Goal: Task Accomplishment & Management: Manage account settings

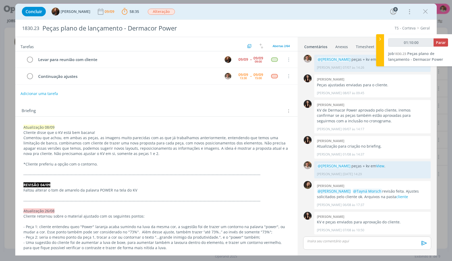
scroll to position [432, 0]
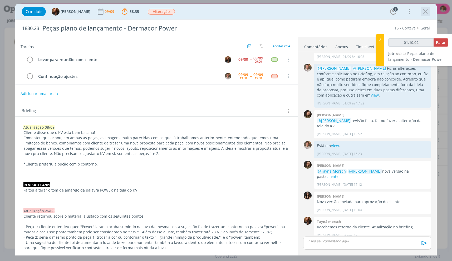
click at [425, 10] on icon "dialog" at bounding box center [426, 12] width 8 height 8
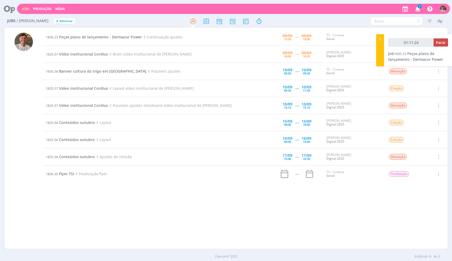
click at [382, 235] on div "1830.23 Peças plano de lançamento - Dermacor Power Continuação ajustes [DATE] 1…" at bounding box center [245, 138] width 405 height 219
click at [333, 200] on div "1830.23 Peças plano de lançamento - Dermacor Power Continuação ajustes [DATE] 1…" at bounding box center [245, 138] width 405 height 219
drag, startPoint x: 413, startPoint y: 54, endPoint x: 413, endPoint y: 57, distance: 3.7
click at [413, 54] on span "Peças plano de lançamento - Dermacor Power" at bounding box center [415, 56] width 55 height 11
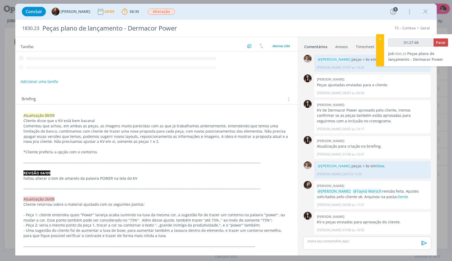
scroll to position [432, 0]
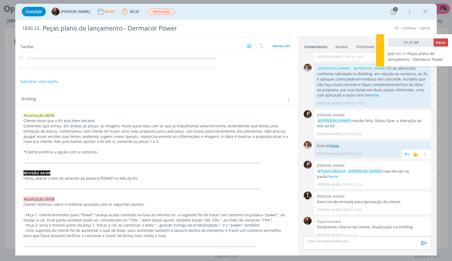
click at [334, 147] on link "View" at bounding box center [335, 145] width 8 height 5
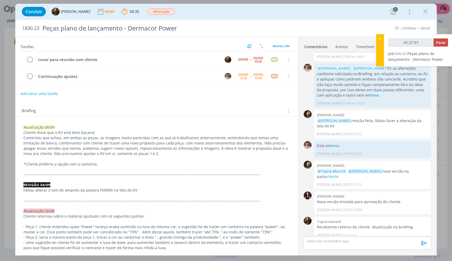
click at [334, 251] on div "dialog" at bounding box center [367, 252] width 128 height 5
type input "01:27:58"
click at [332, 246] on div "dialog" at bounding box center [367, 243] width 128 height 13
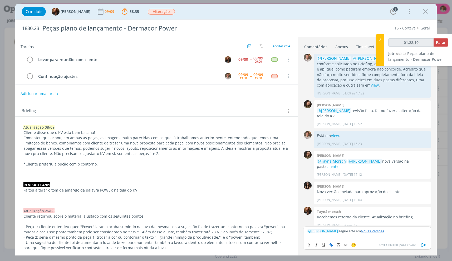
click at [424, 244] on icon "dialog" at bounding box center [424, 245] width 8 height 8
type input "01:28:12"
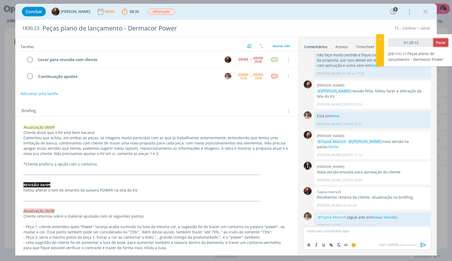
click at [441, 44] on span "Parar" at bounding box center [441, 42] width 10 height 5
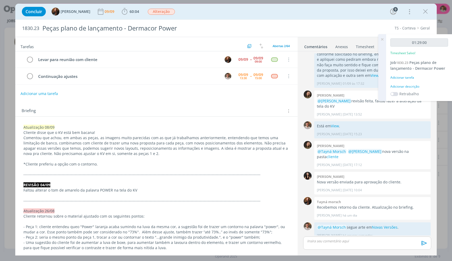
click at [405, 86] on div "Adicionar descrição" at bounding box center [420, 86] width 58 height 5
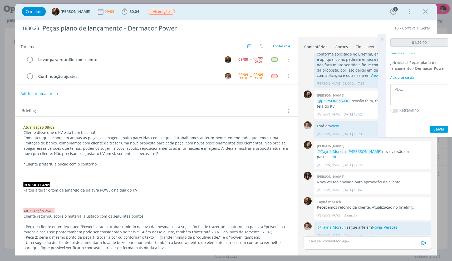
type textarea "View."
click at [430, 126] on button "Salvar" at bounding box center [439, 129] width 18 height 7
click at [385, 41] on icon at bounding box center [382, 39] width 9 height 10
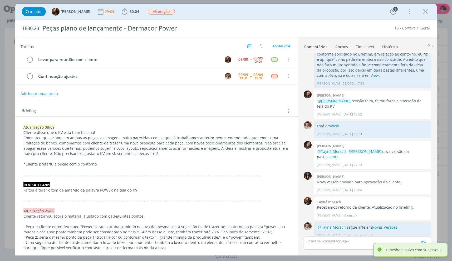
click at [368, 46] on link "Timesheet" at bounding box center [365, 46] width 19 height 8
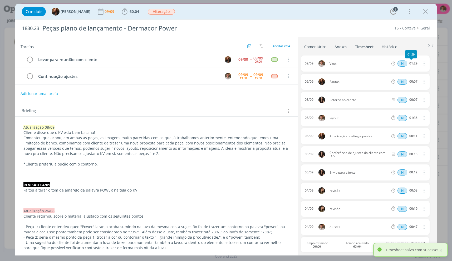
click at [421, 64] on icon "dialog" at bounding box center [424, 63] width 6 height 6
click at [404, 79] on link "Editar" at bounding box center [409, 81] width 42 height 8
click at [339, 64] on div "View." at bounding box center [344, 64] width 28 height 6
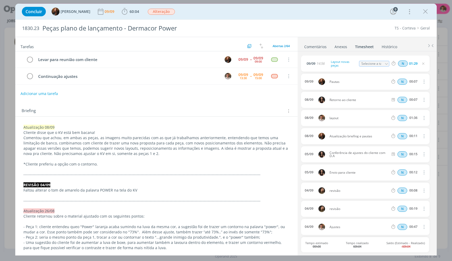
click at [314, 44] on link "Comentários" at bounding box center [315, 46] width 23 height 8
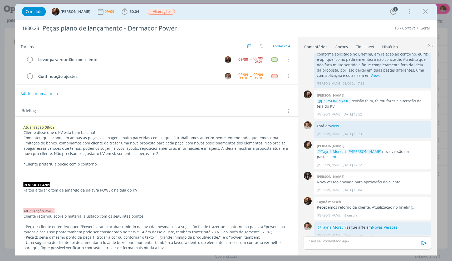
click at [361, 50] on ul "Comentários Anexos 0 Timesheet Histórico" at bounding box center [367, 44] width 139 height 14
click at [361, 50] on link "Timesheet" at bounding box center [365, 46] width 19 height 8
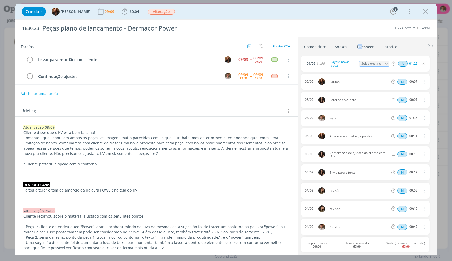
click at [362, 48] on link "Timesheet" at bounding box center [364, 46] width 19 height 8
click at [419, 65] on div "N 01:29" at bounding box center [426, 63] width 72 height 7
click at [422, 65] on icon "dialog" at bounding box center [423, 64] width 4 height 4
click at [30, 72] on td "dialog" at bounding box center [30, 76] width 8 height 8
click at [30, 76] on icon "dialog" at bounding box center [29, 76] width 7 height 8
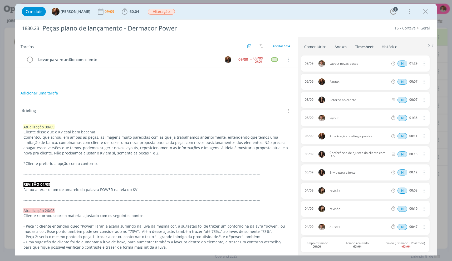
click at [425, 10] on icon "dialog" at bounding box center [426, 12] width 8 height 8
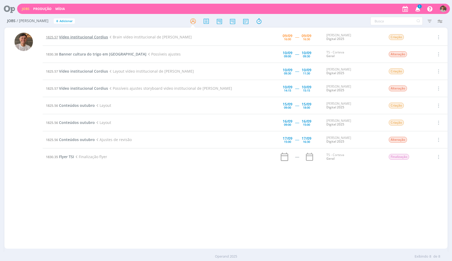
click at [87, 35] on span "Vídeo institucional Cordius" at bounding box center [83, 37] width 49 height 5
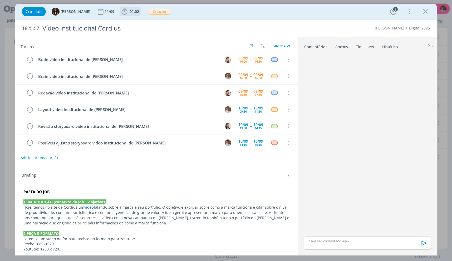
click at [133, 12] on div "Concluir [PERSON_NAME] [DATE] 01:02 Iniciar Apontar Data * [DATE] Horas * 00:00…" at bounding box center [226, 11] width 414 height 13
click at [131, 12] on span "01:02" at bounding box center [134, 11] width 9 height 5
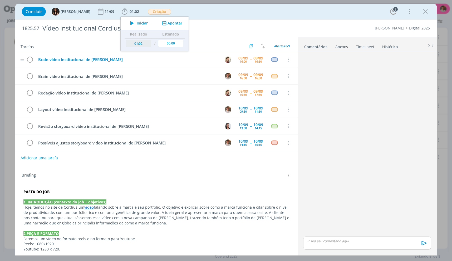
drag, startPoint x: 129, startPoint y: 23, endPoint x: 194, endPoint y: 61, distance: 75.6
click at [129, 23] on icon "dialog" at bounding box center [132, 23] width 9 height 7
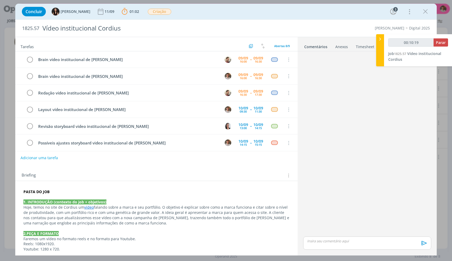
click at [425, 11] on icon "dialog" at bounding box center [426, 12] width 8 height 8
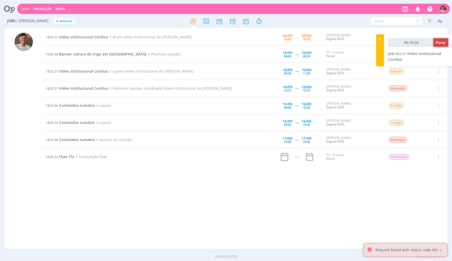
click at [441, 46] on button "Parar" at bounding box center [441, 42] width 14 height 8
type input "00:10:34"
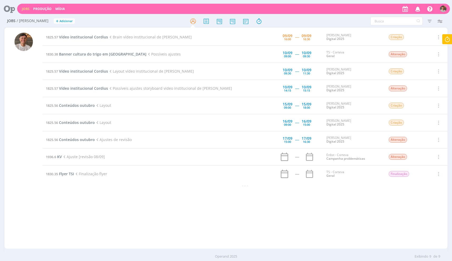
click at [444, 38] on icon at bounding box center [447, 39] width 9 height 10
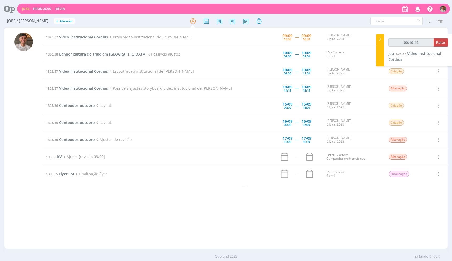
type input "00:10:43"
click at [403, 54] on span "1825.57" at bounding box center [400, 53] width 12 height 5
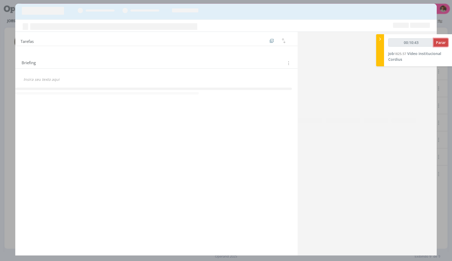
click at [446, 46] on button "Parar" at bounding box center [441, 42] width 14 height 8
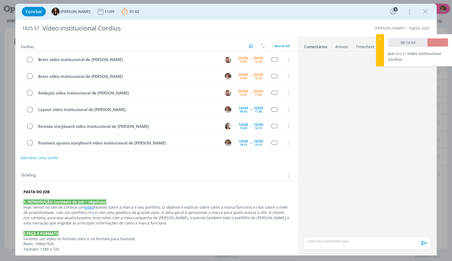
click at [356, 45] on link "Timesheet" at bounding box center [365, 46] width 19 height 8
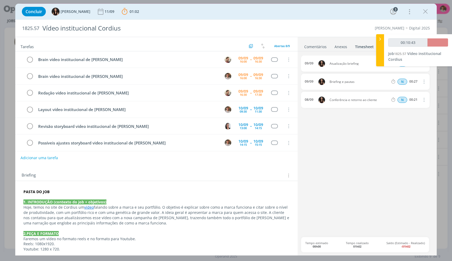
click at [385, 38] on div "00:10:43 Job 1825.57 Vídeo institucional Cordius" at bounding box center [418, 50] width 68 height 32
click at [380, 41] on icon at bounding box center [380, 39] width 5 height 6
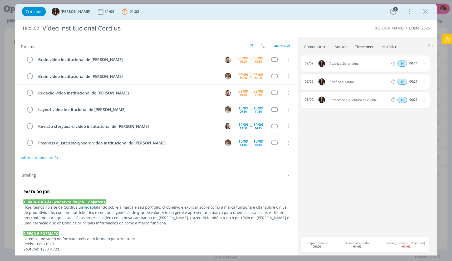
click at [443, 39] on icon at bounding box center [447, 39] width 9 height 10
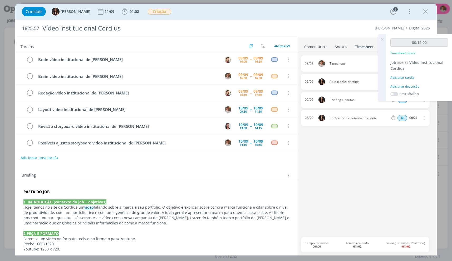
click at [380, 43] on div "Jobs Produção Mídia Notificações Central de Ajuda Área de Membros Implantação o…" at bounding box center [226, 130] width 452 height 261
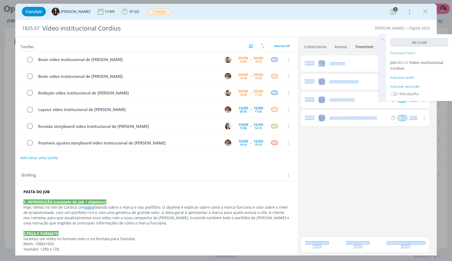
click at [383, 43] on icon at bounding box center [382, 39] width 9 height 10
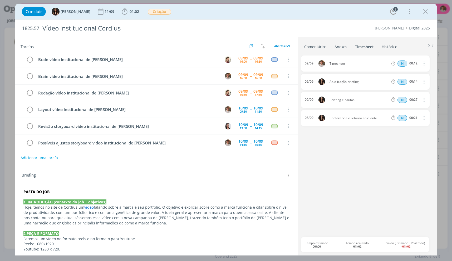
drag, startPoint x: 424, startPoint y: 65, endPoint x: 424, endPoint y: 68, distance: 2.9
click at [424, 65] on icon "dialog" at bounding box center [424, 63] width 6 height 6
click at [413, 72] on link "Excluir" at bounding box center [409, 73] width 42 height 8
click at [421, 62] on button "Sim" at bounding box center [419, 64] width 10 height 6
drag, startPoint x: 422, startPoint y: 8, endPoint x: 326, endPoint y: 42, distance: 101.4
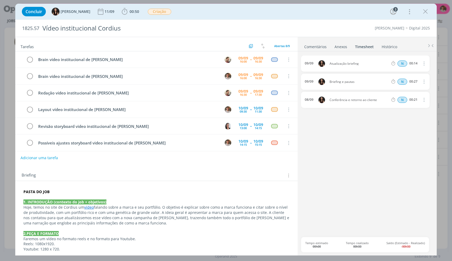
click at [422, 8] on button "dialog" at bounding box center [426, 12] width 8 height 8
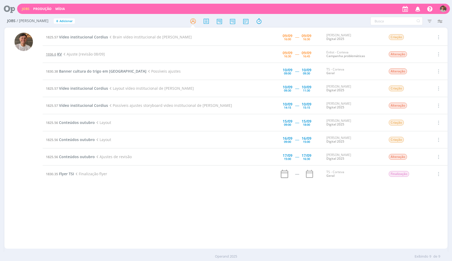
click at [55, 56] on span "1936.6" at bounding box center [51, 54] width 10 height 5
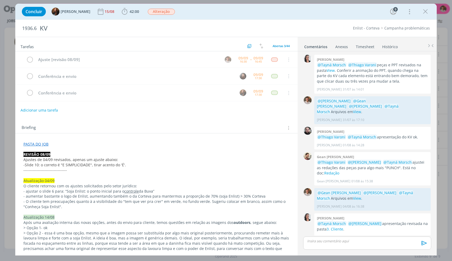
scroll to position [448, 0]
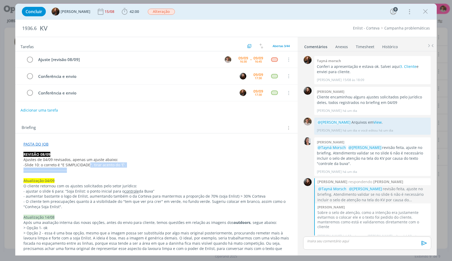
drag, startPoint x: 89, startPoint y: 164, endPoint x: 148, endPoint y: 169, distance: 59.0
click at [423, 8] on icon "dialog" at bounding box center [426, 12] width 8 height 8
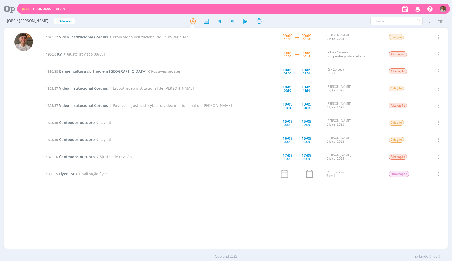
click at [280, 260] on div "Operand 2025 Exibindo 9 de 9" at bounding box center [226, 256] width 452 height 9
click at [255, 182] on td at bounding box center [255, 174] width 32 height 17
